Goal: Information Seeking & Learning: Learn about a topic

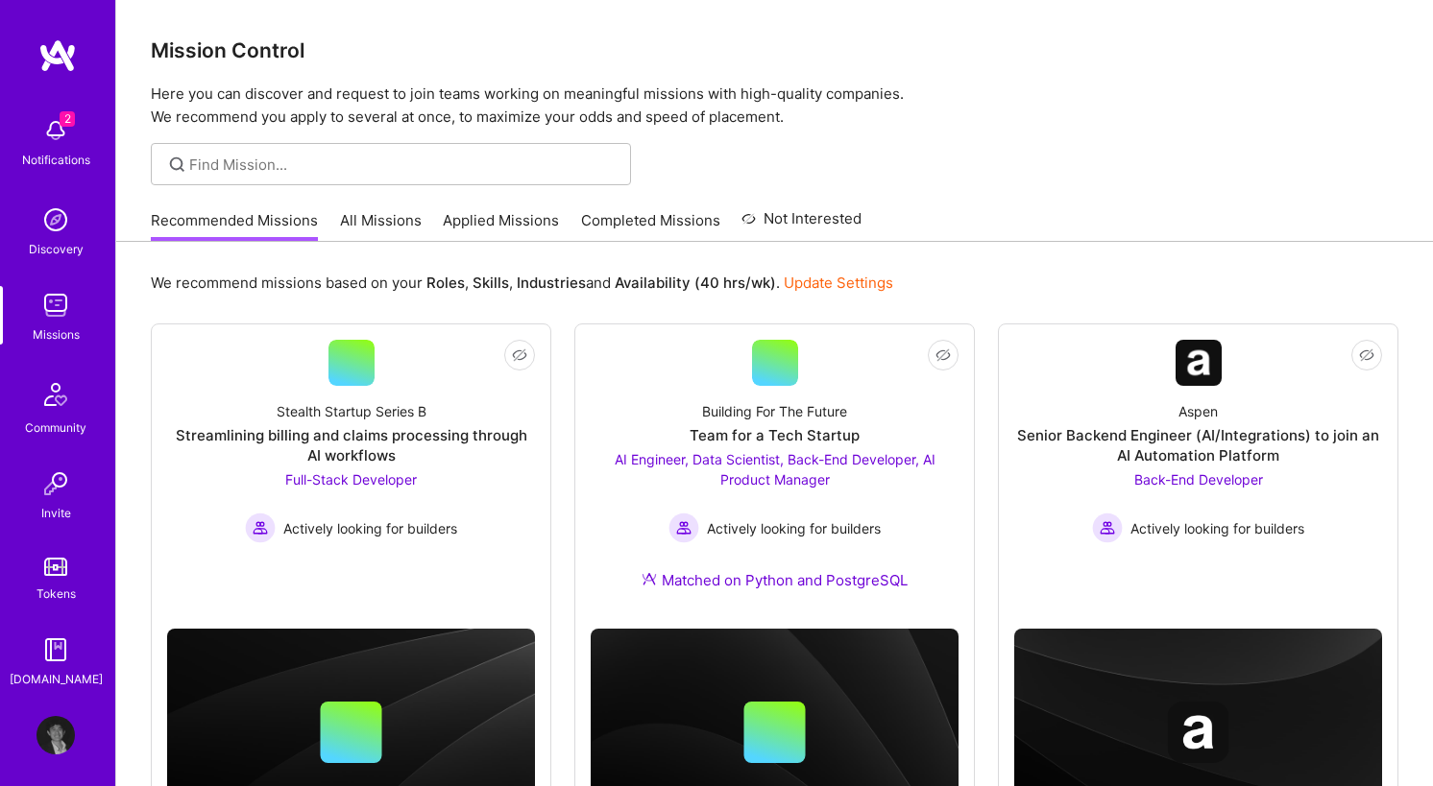
click at [540, 219] on link "Applied Missions" at bounding box center [501, 226] width 116 height 32
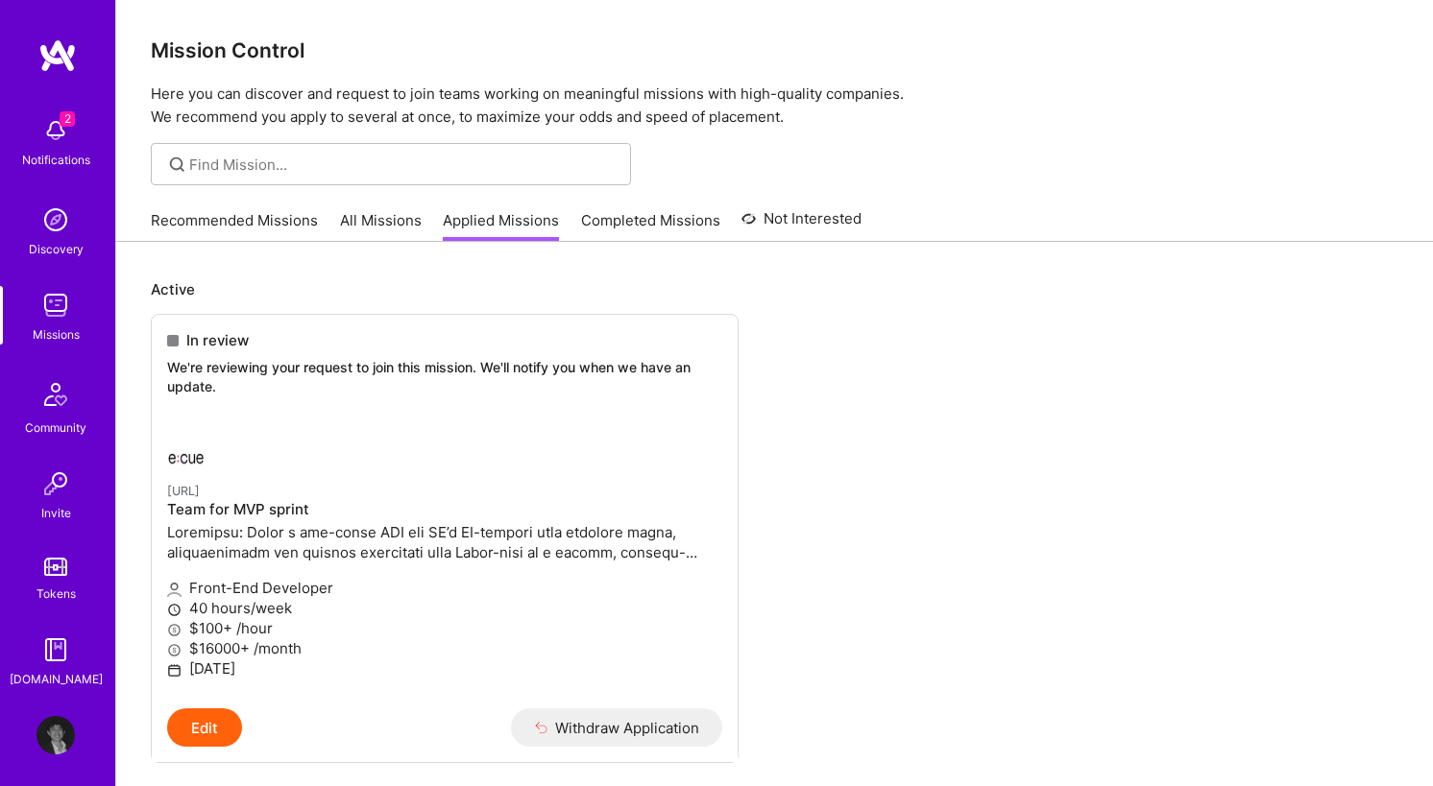
click at [355, 222] on link "All Missions" at bounding box center [381, 226] width 82 height 32
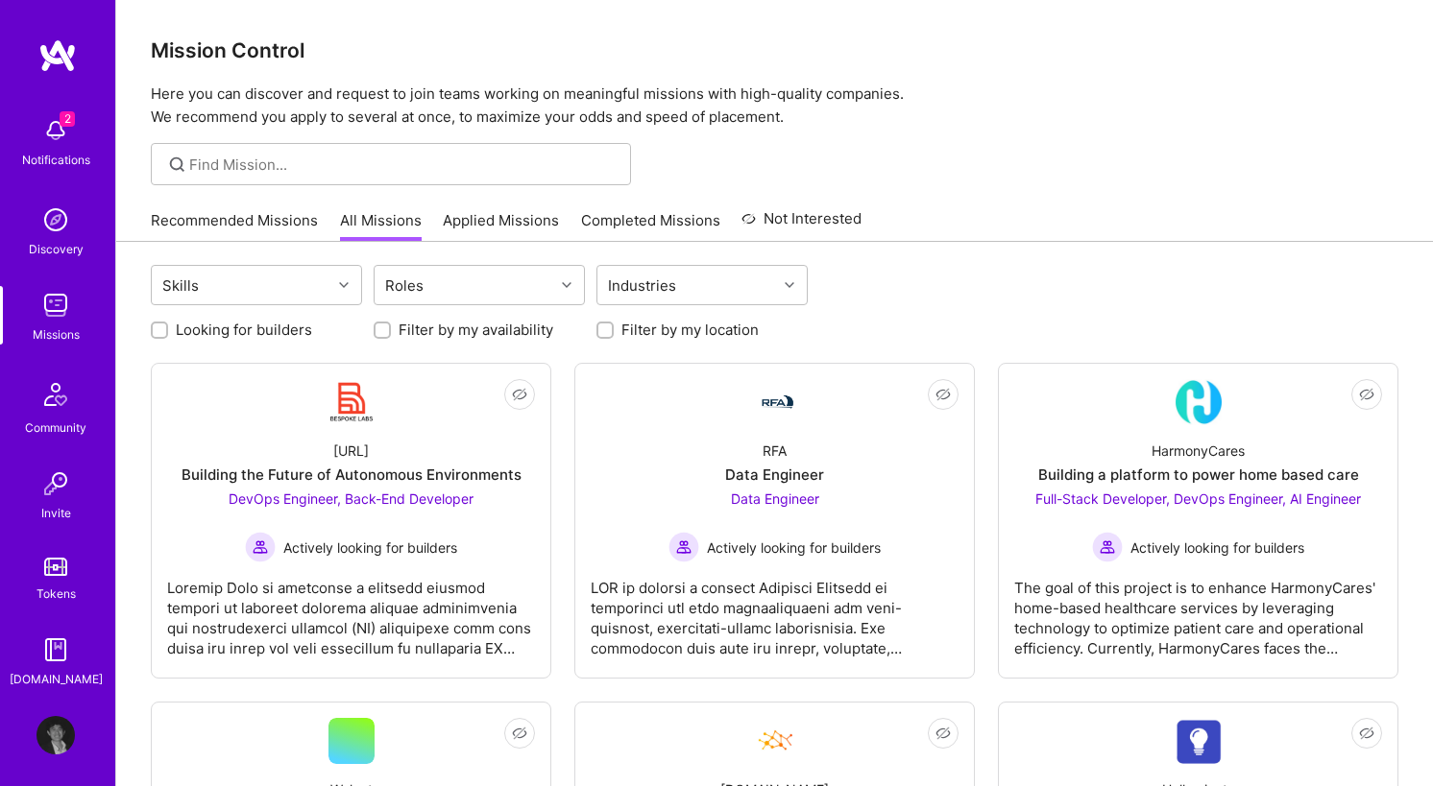
click at [259, 220] on link "Recommended Missions" at bounding box center [234, 226] width 167 height 32
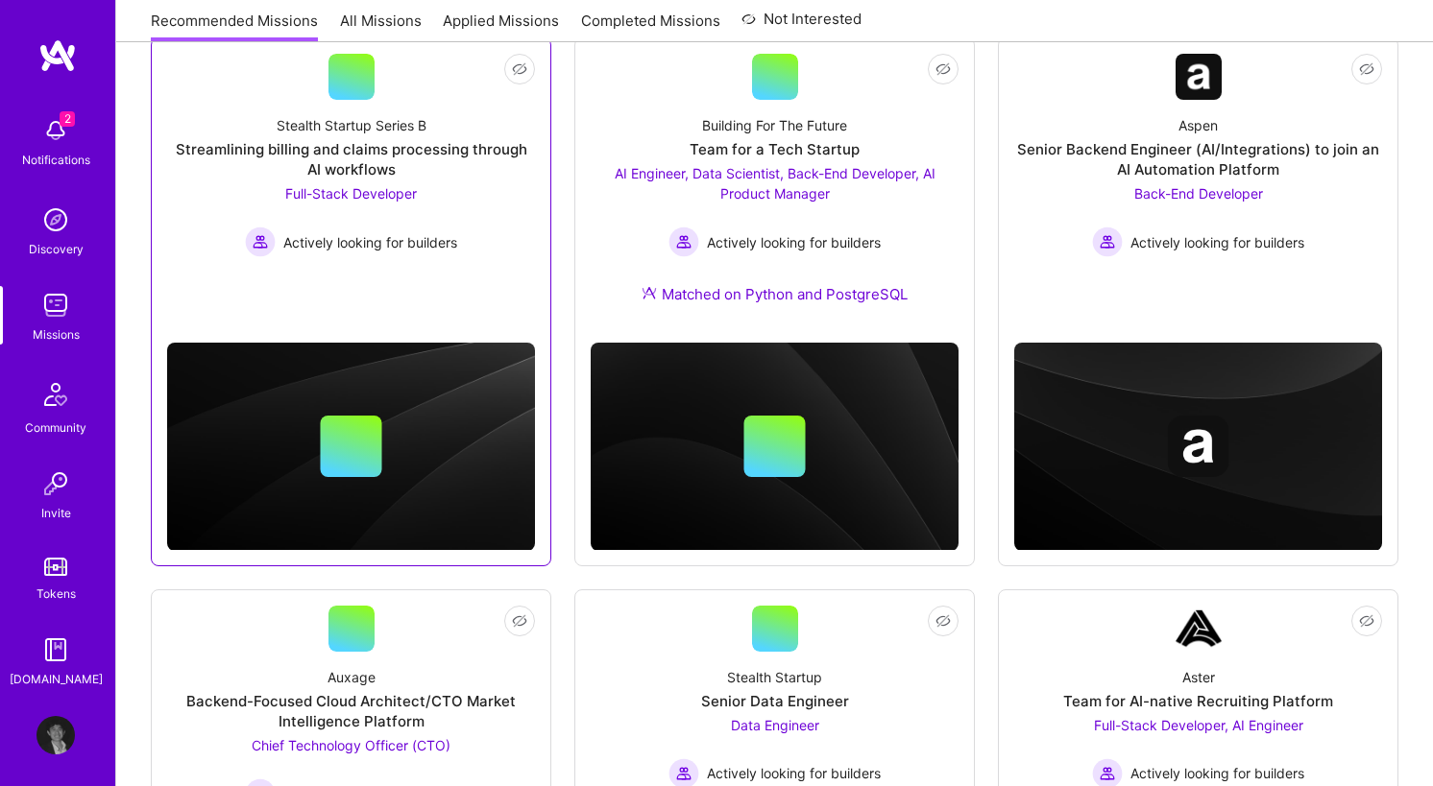
scroll to position [488, 0]
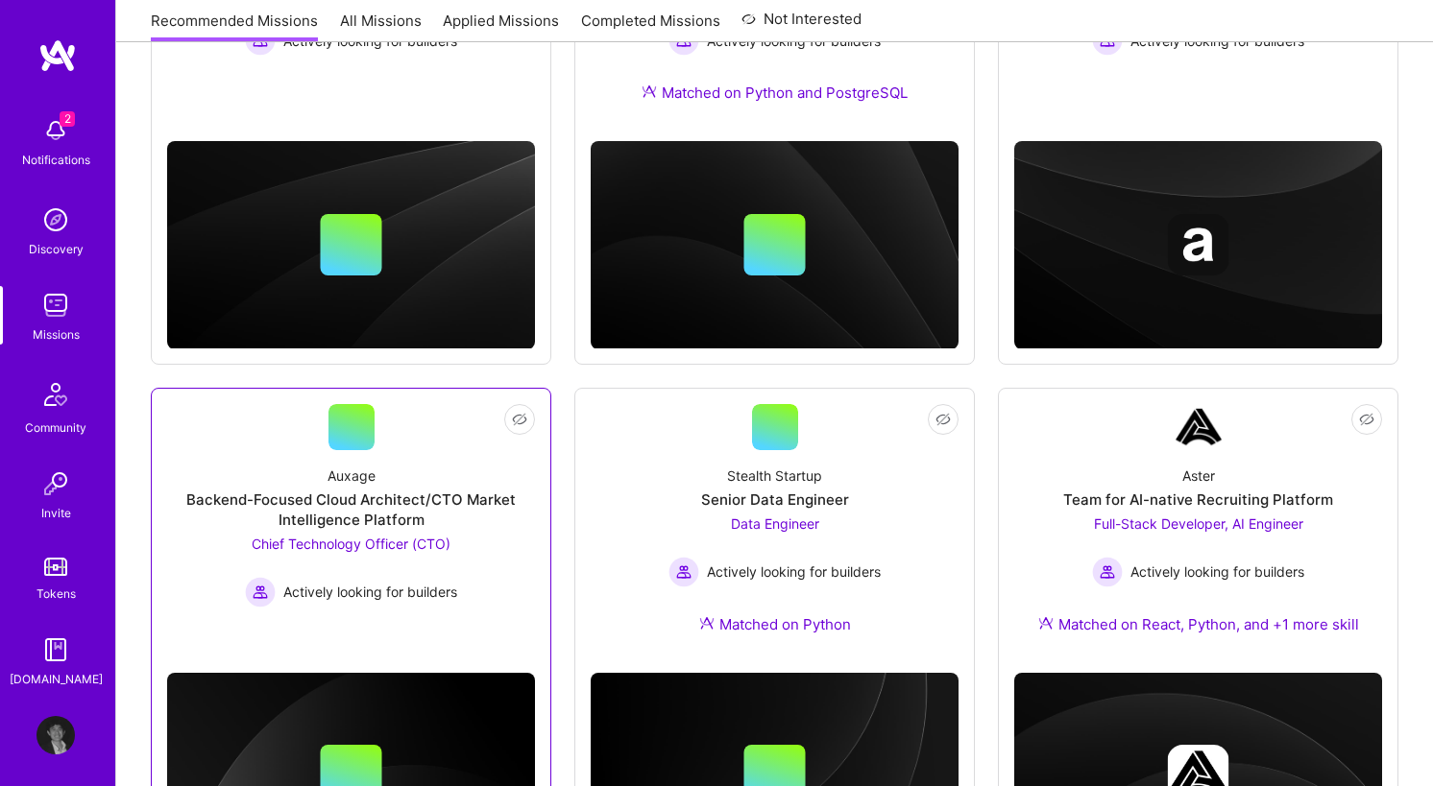
click at [478, 562] on div "Auxage Backend-Focused Cloud Architect/CTO Market Intelligence Platform Chief T…" at bounding box center [351, 528] width 368 height 157
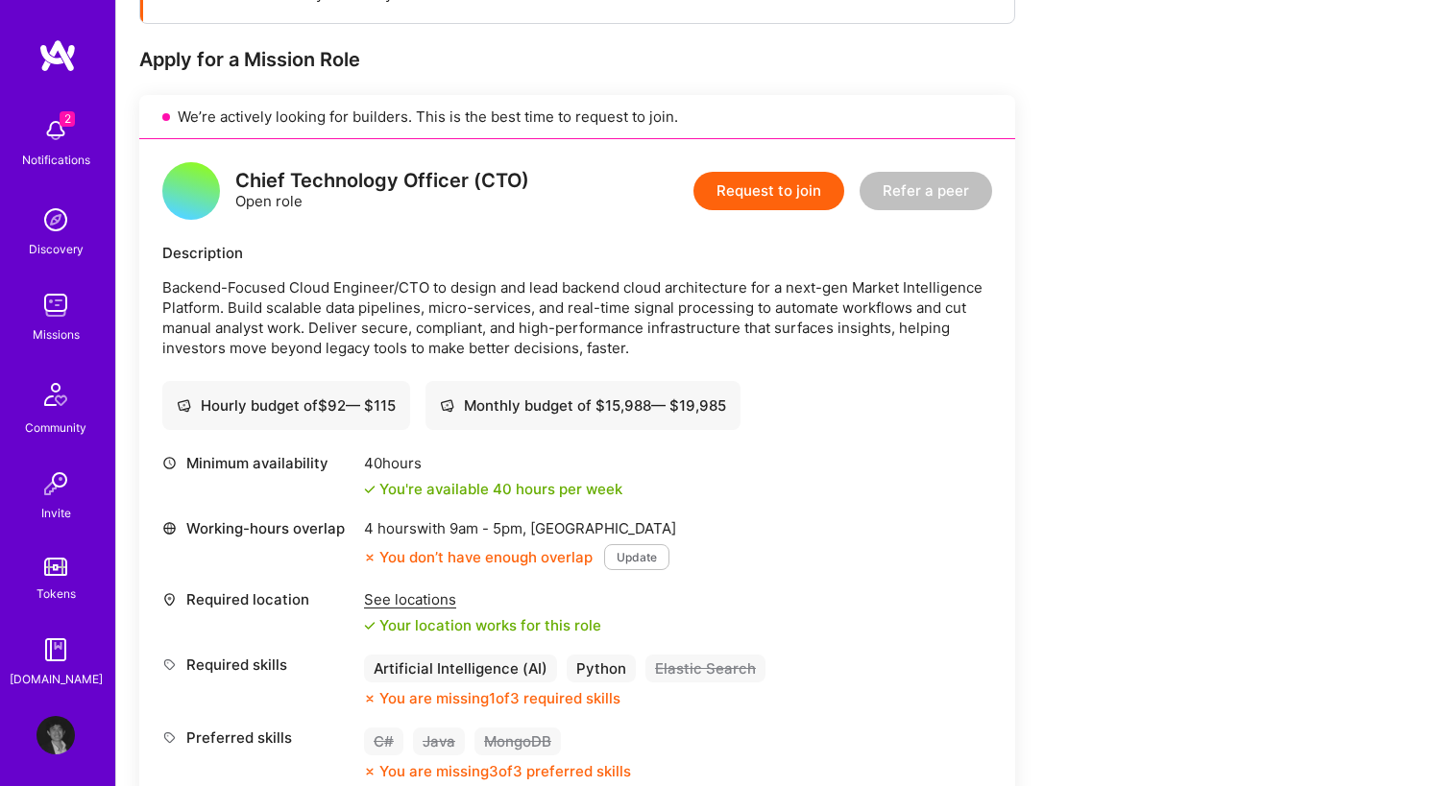
scroll to position [163, 0]
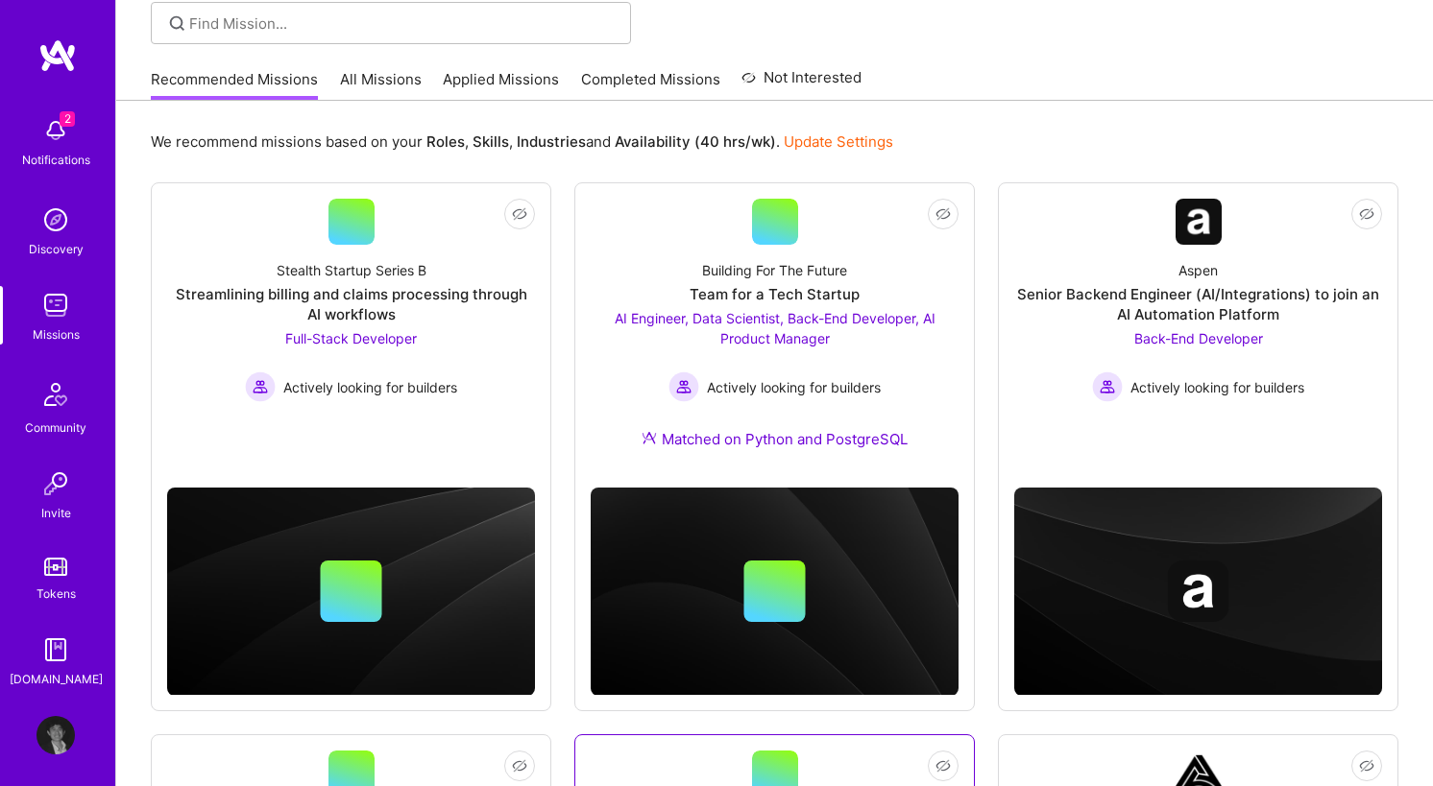
scroll to position [119, 0]
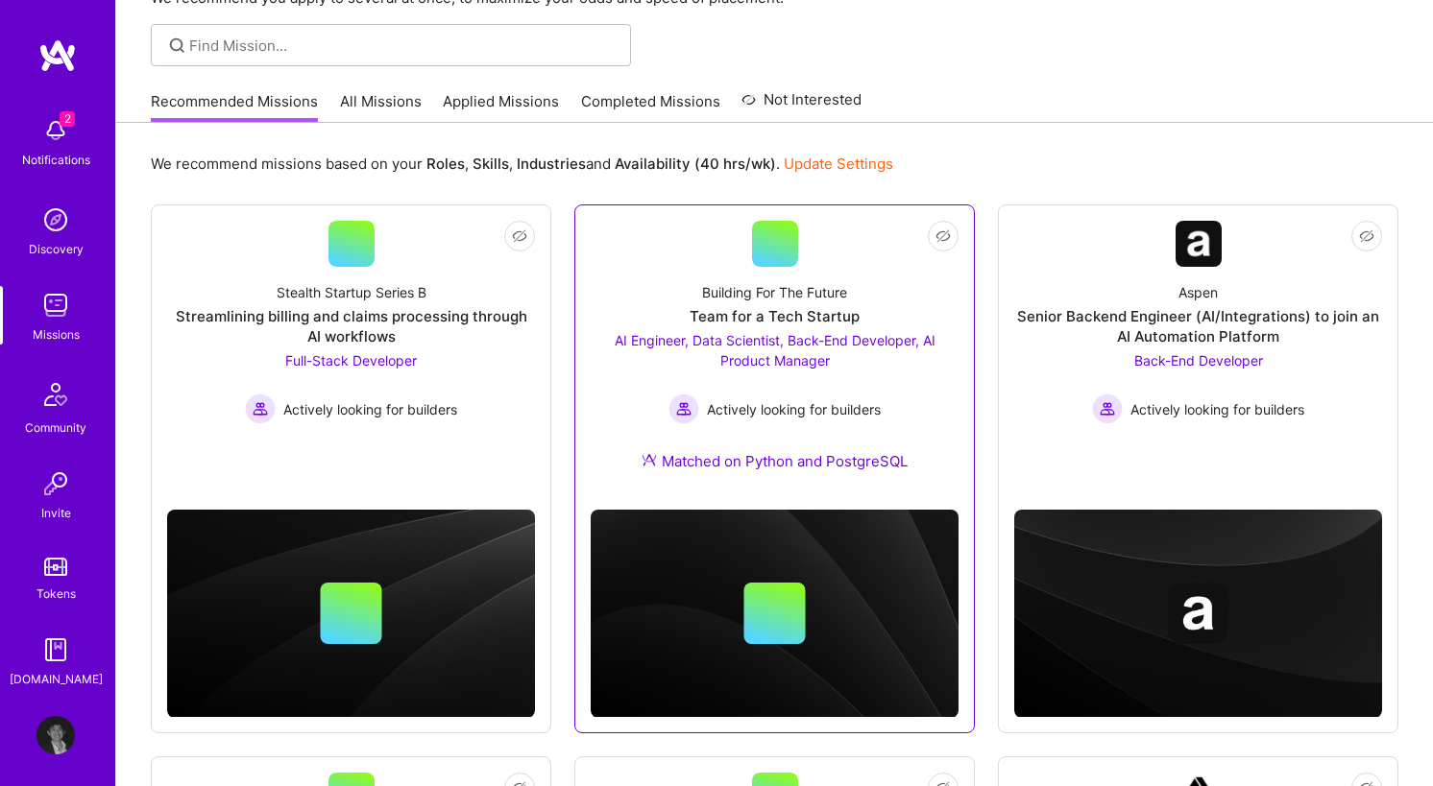
click at [616, 463] on div "Building For The Future Team for a Tech Startup AI Engineer, Data Scientist, Ba…" at bounding box center [775, 381] width 368 height 228
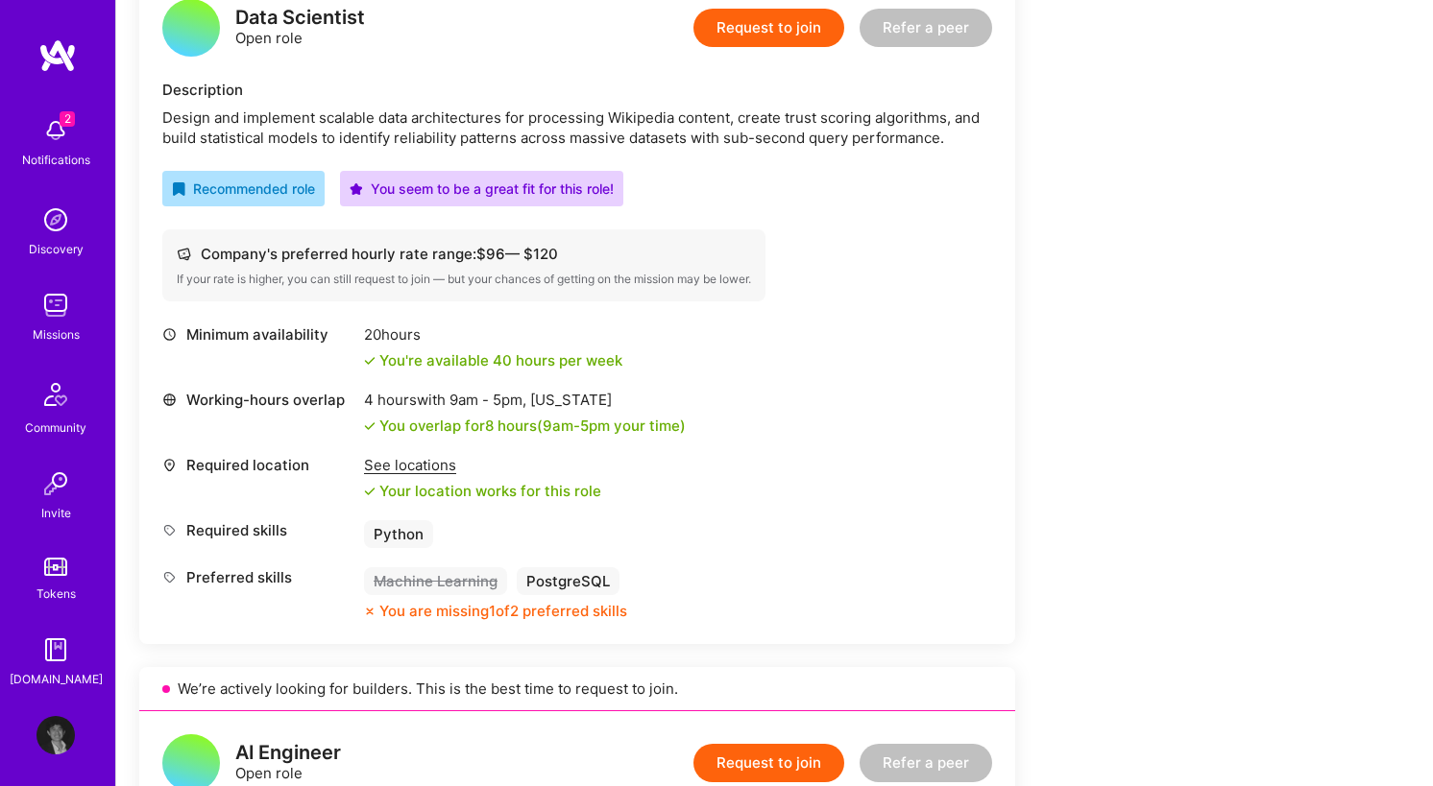
scroll to position [304, 0]
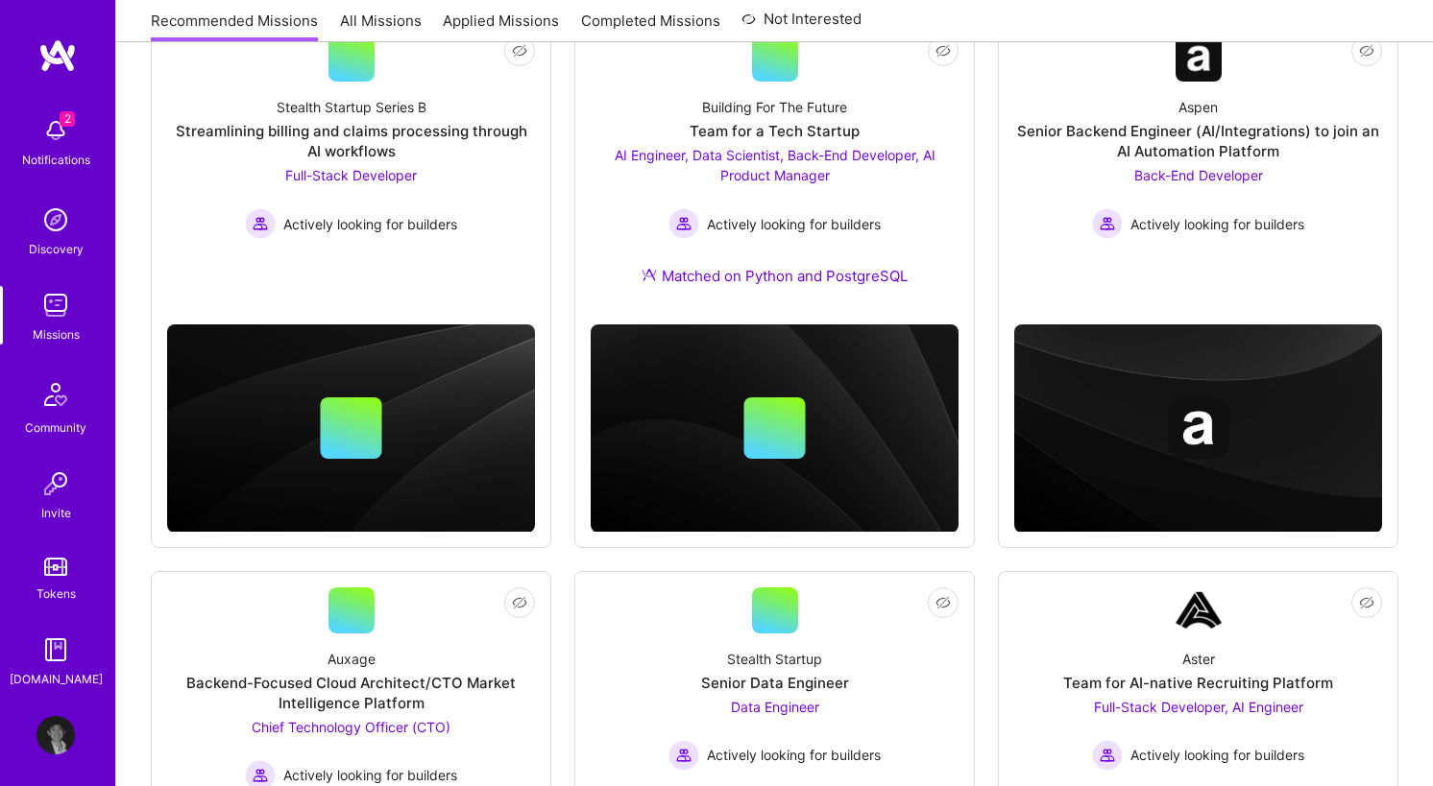
scroll to position [119, 0]
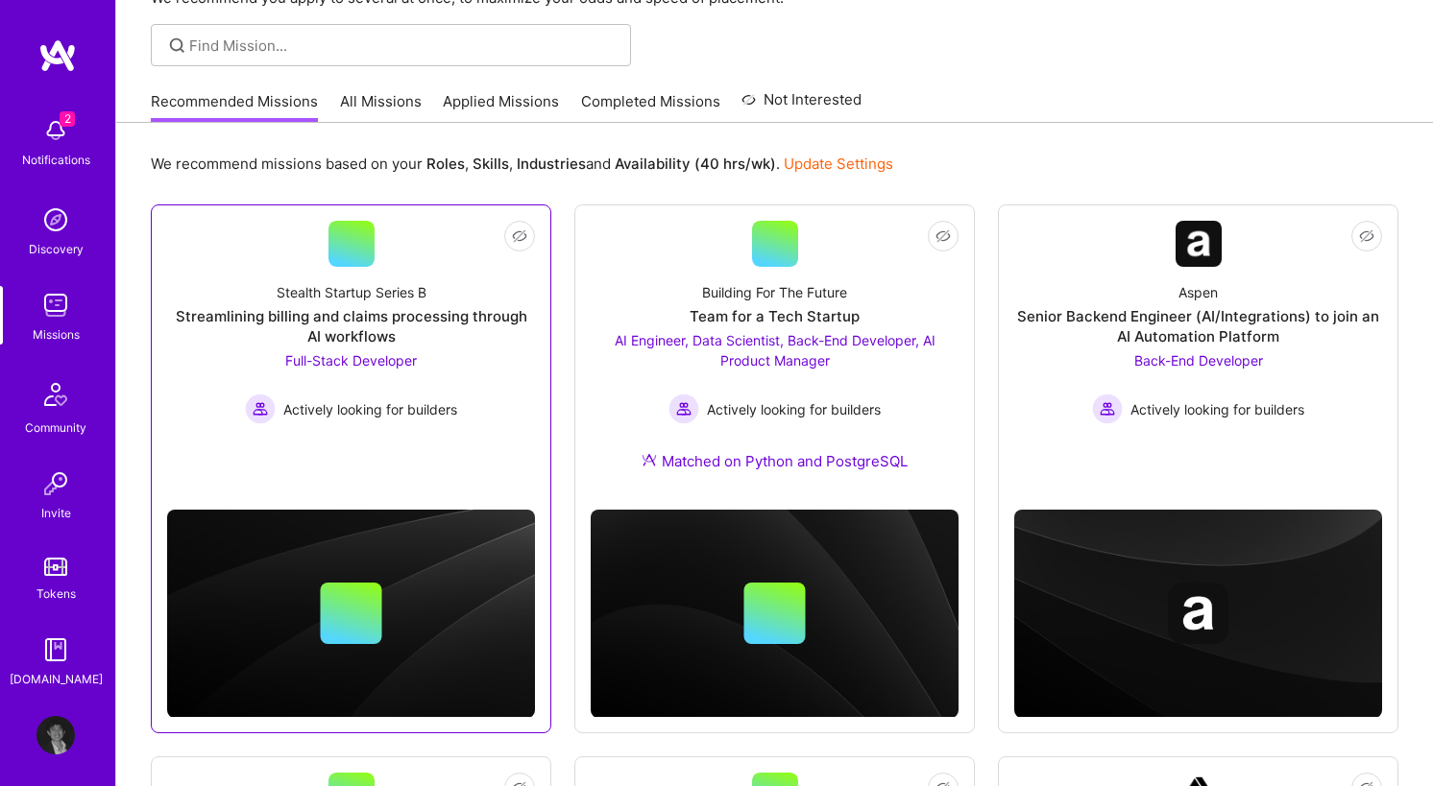
click at [485, 427] on link "Not Interested Stealth Startup Series B Streamlining billing and claims process…" at bounding box center [351, 341] width 368 height 240
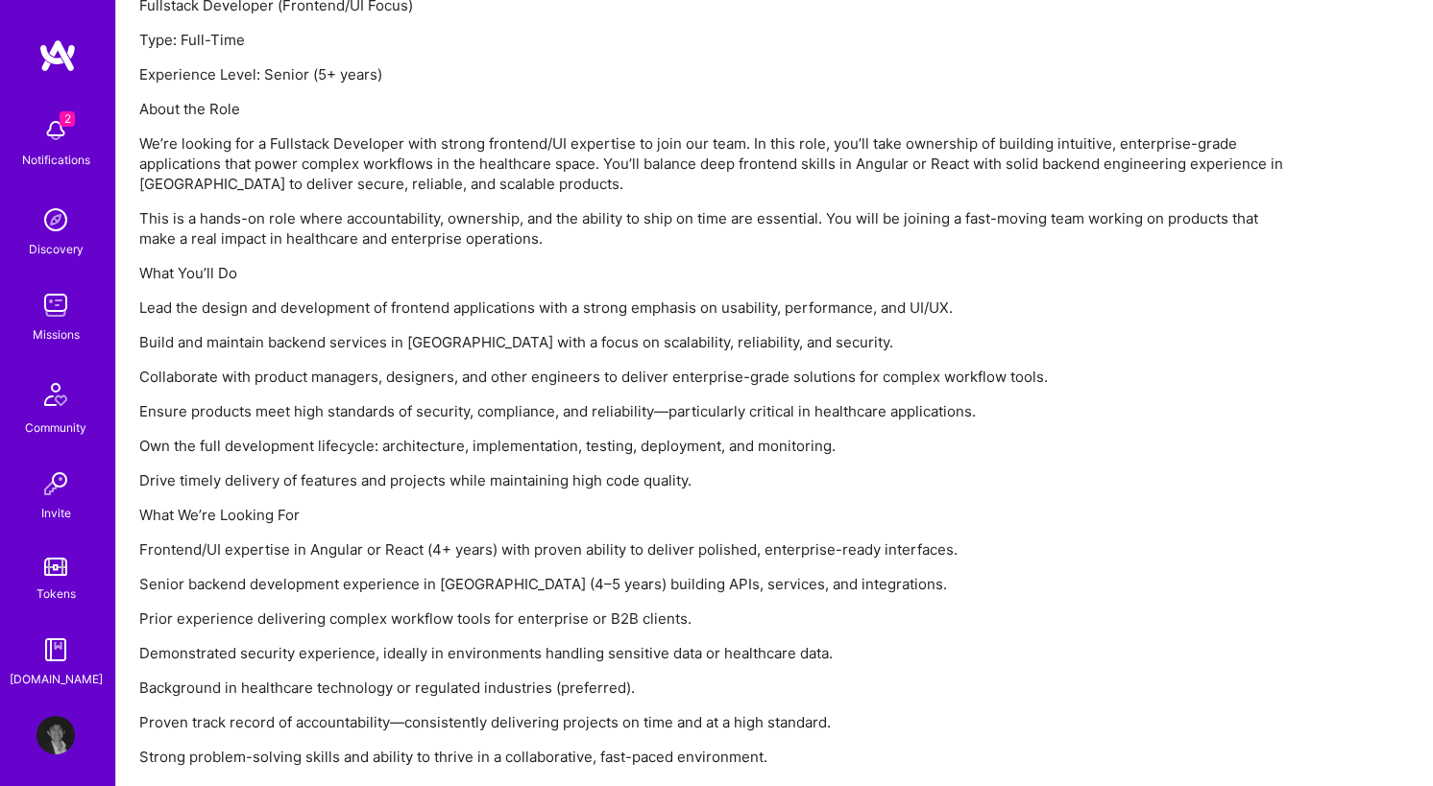
scroll to position [1416, 0]
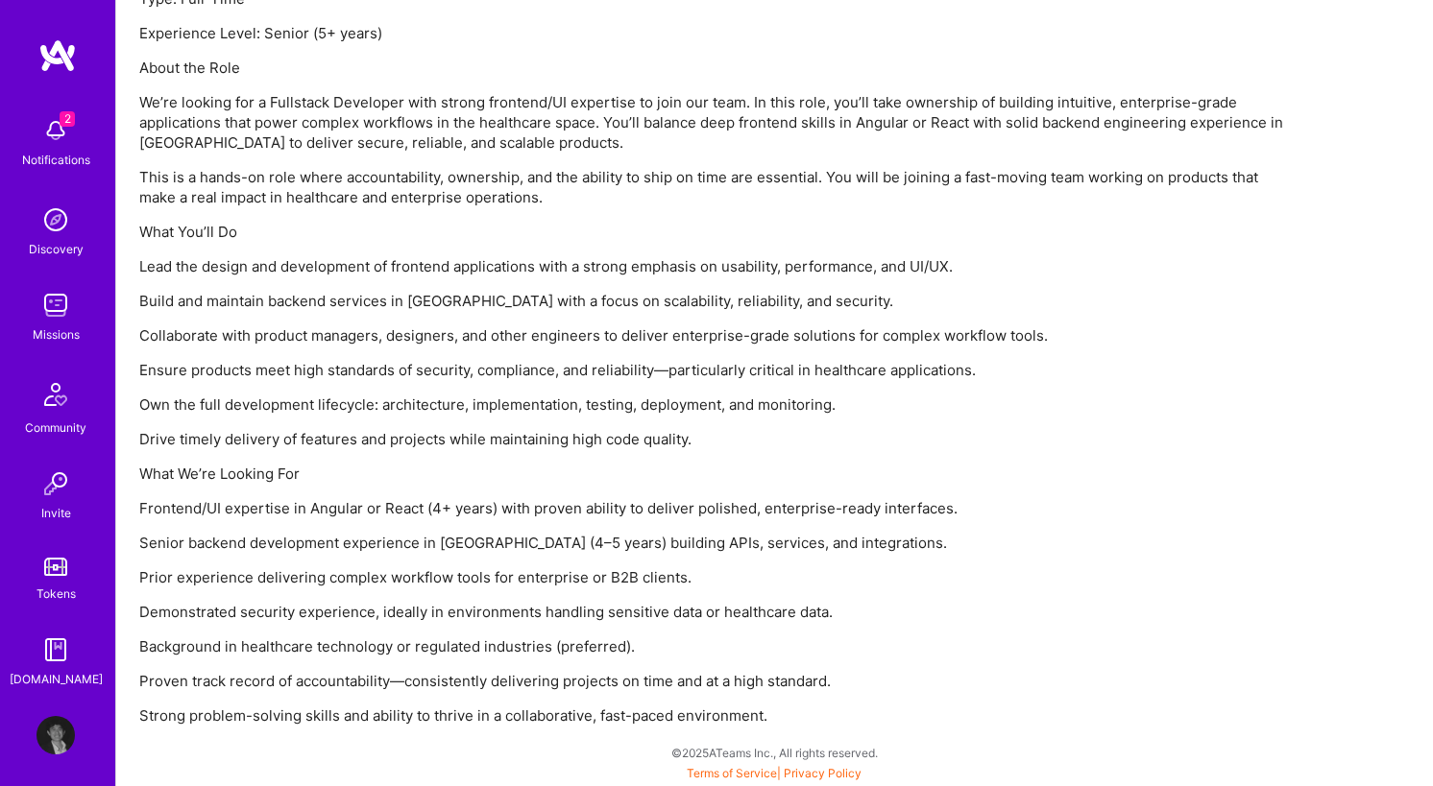
click at [53, 114] on img at bounding box center [55, 130] width 38 height 38
click at [64, 58] on img at bounding box center [57, 55] width 38 height 35
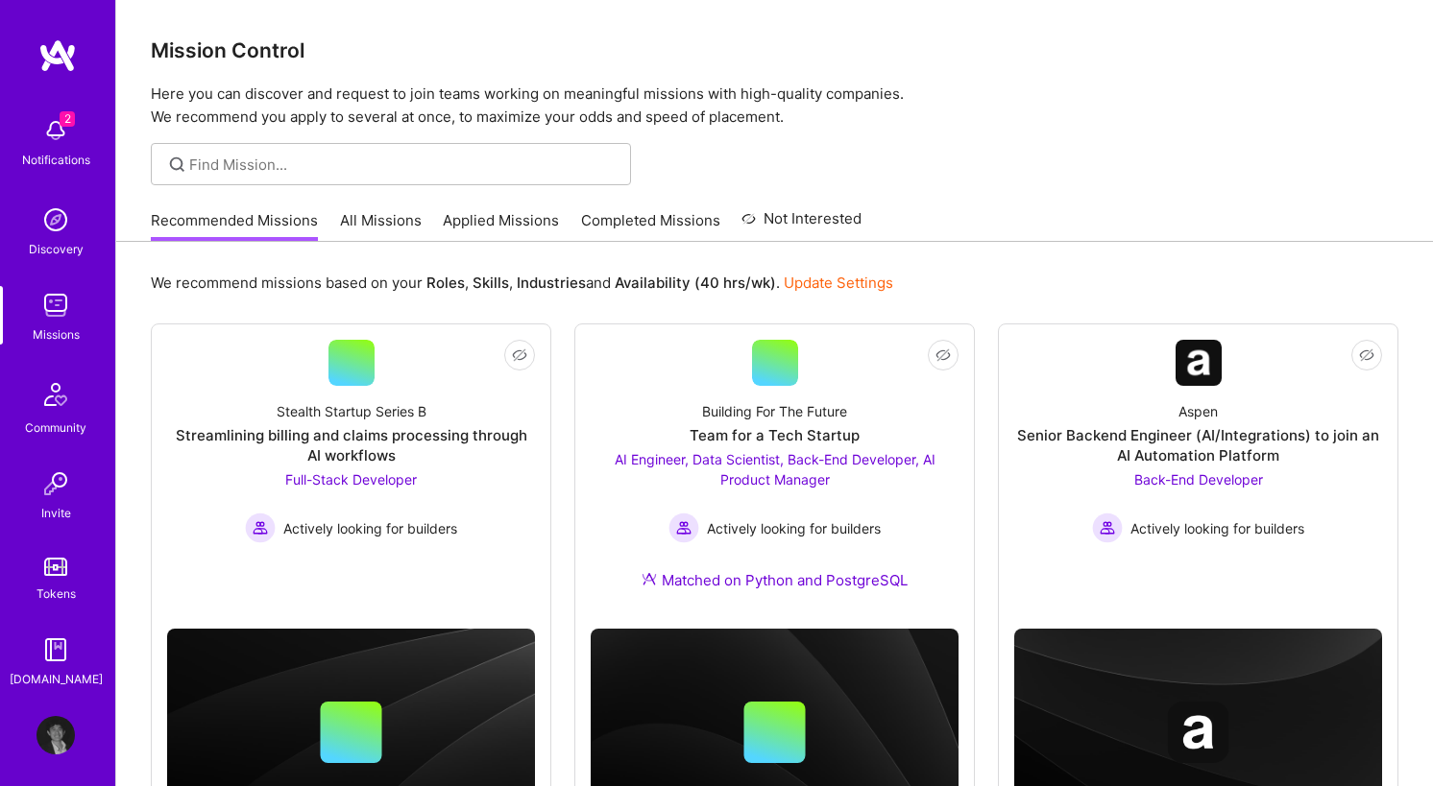
click at [374, 219] on link "All Missions" at bounding box center [381, 226] width 82 height 32
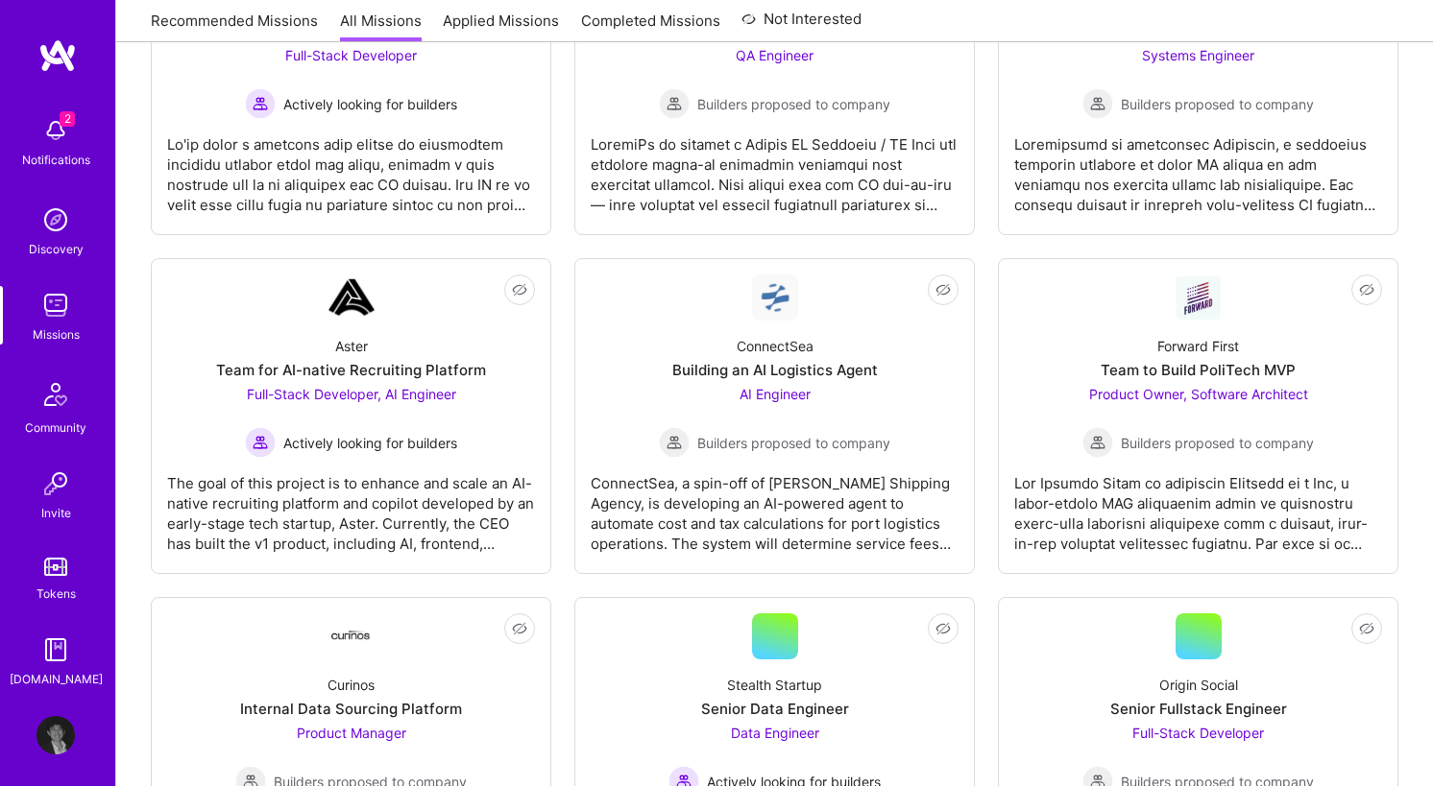
scroll to position [796, 0]
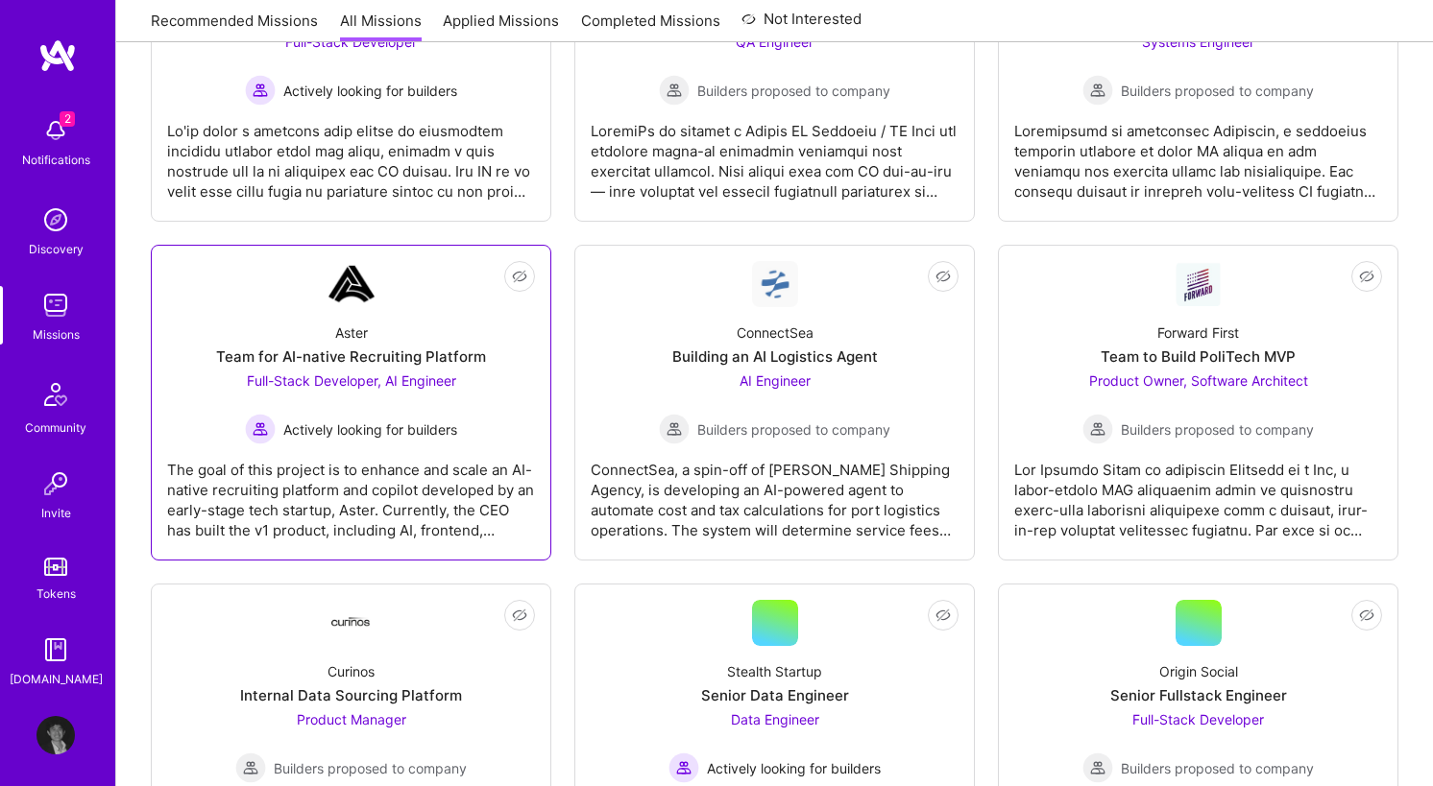
click at [470, 384] on div "Aster Team for AI-native Recruiting Platform Full-Stack Developer, AI Engineer …" at bounding box center [351, 375] width 368 height 137
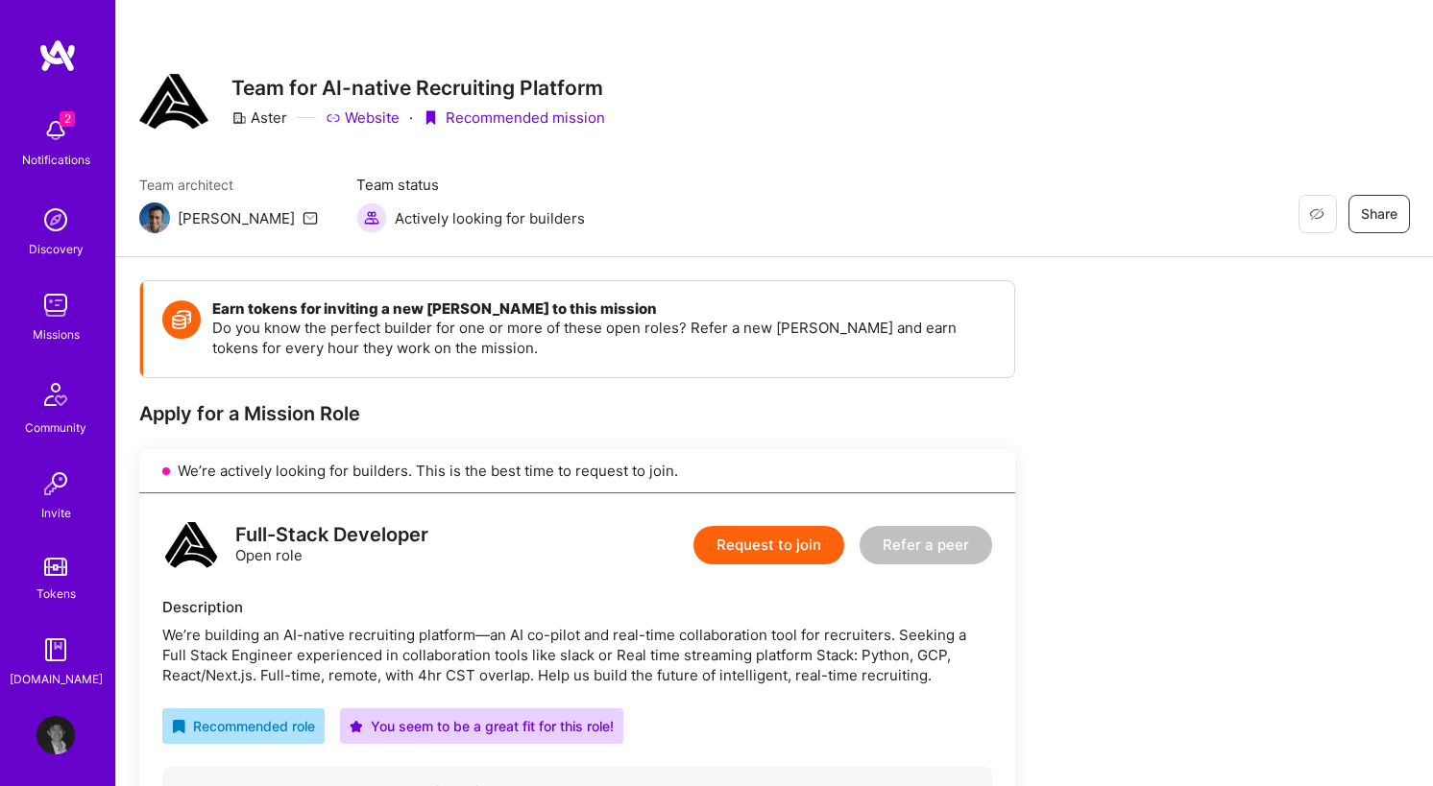
click at [364, 122] on link "Website" at bounding box center [363, 118] width 74 height 20
